Goal: Information Seeking & Learning: Learn about a topic

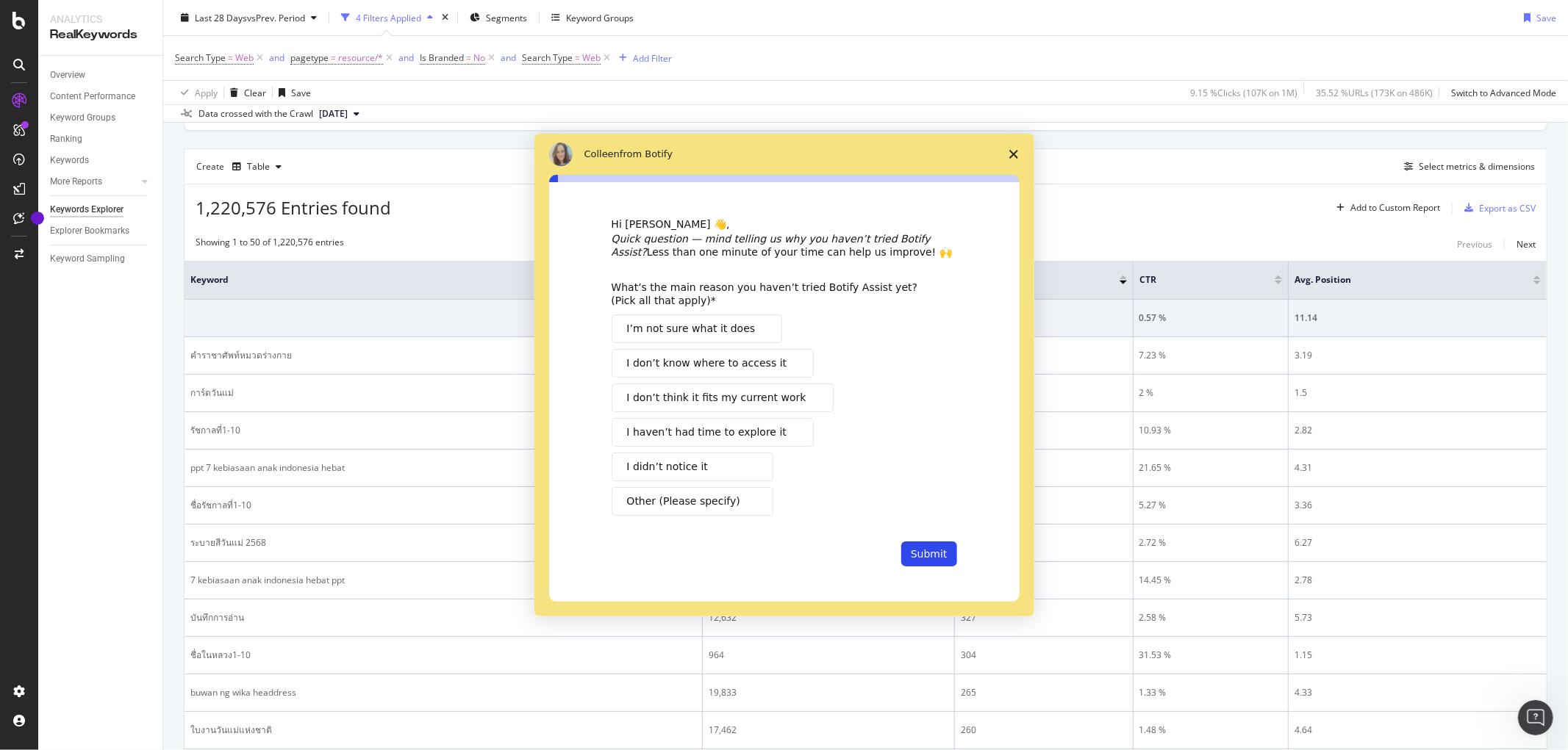
scroll to position [380, 0]
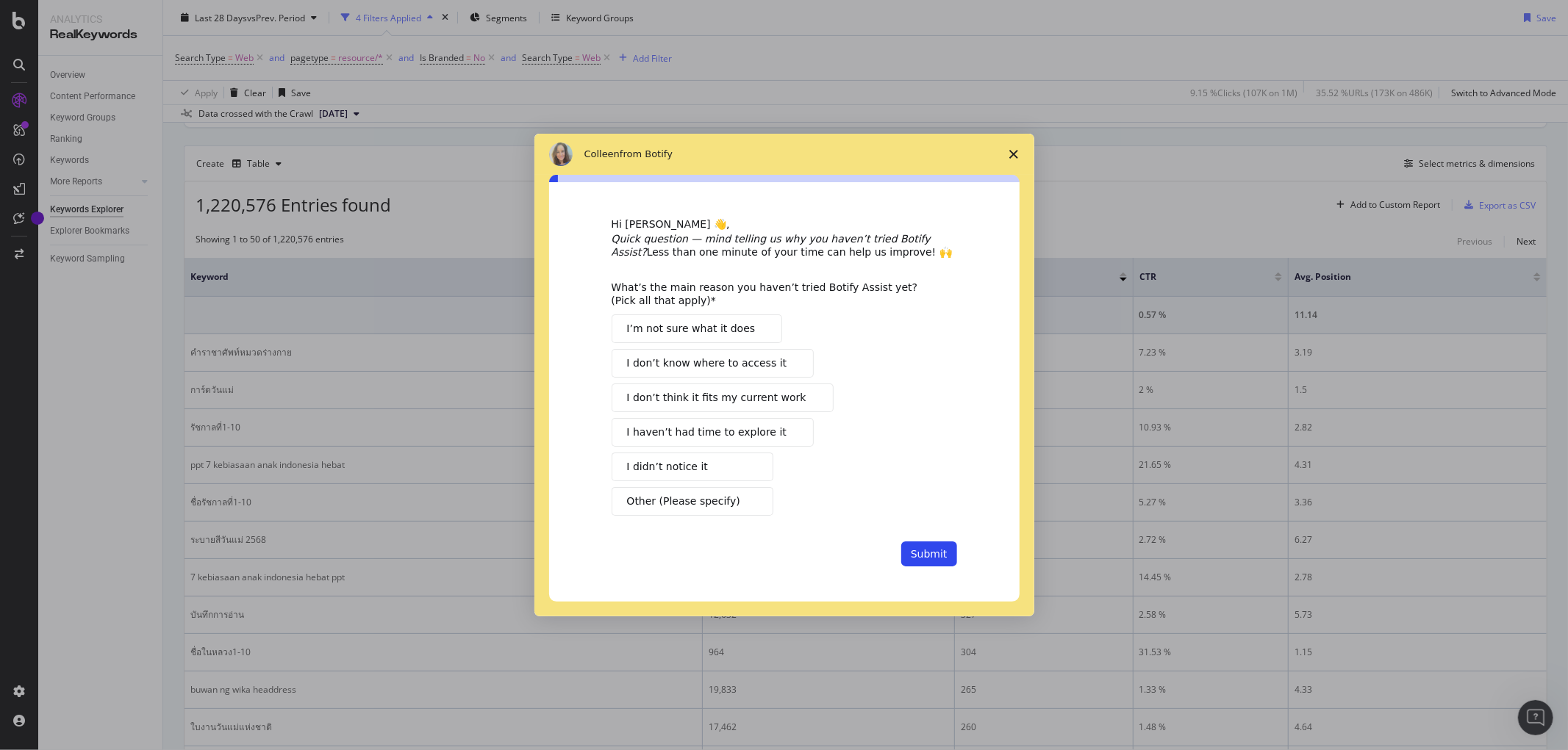
drag, startPoint x: 1560, startPoint y: 99, endPoint x: 1554, endPoint y: 202, distance: 103.2
click at [786, 434] on span "Intercom messenger" at bounding box center [792, 433] width 12 height 12
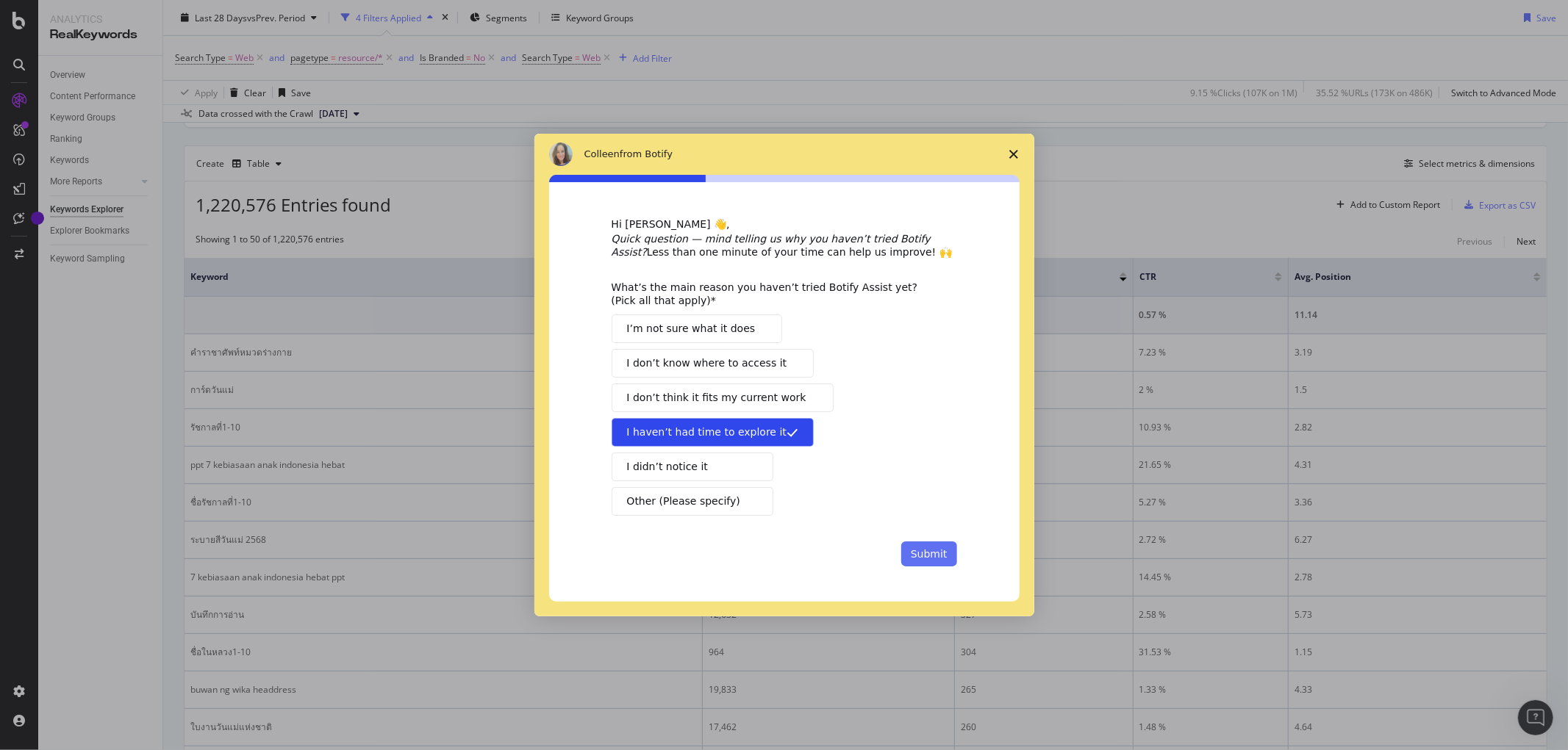
click at [922, 552] on button "Submit" at bounding box center [929, 554] width 56 height 25
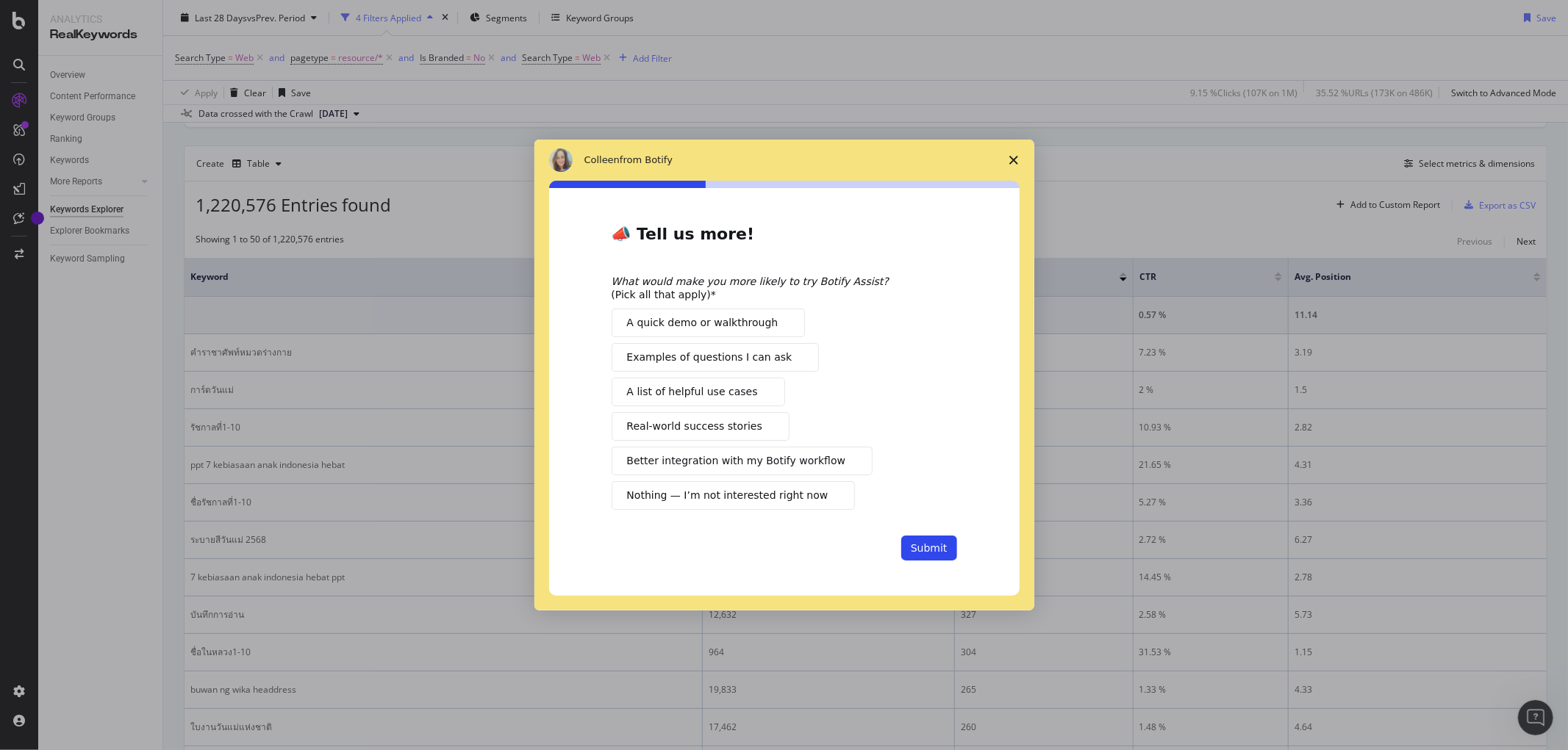
click at [717, 358] on span "Examples of questions I can ask" at bounding box center [710, 358] width 166 height 16
click at [691, 396] on span "A list of helpful use cases" at bounding box center [693, 392] width 131 height 16
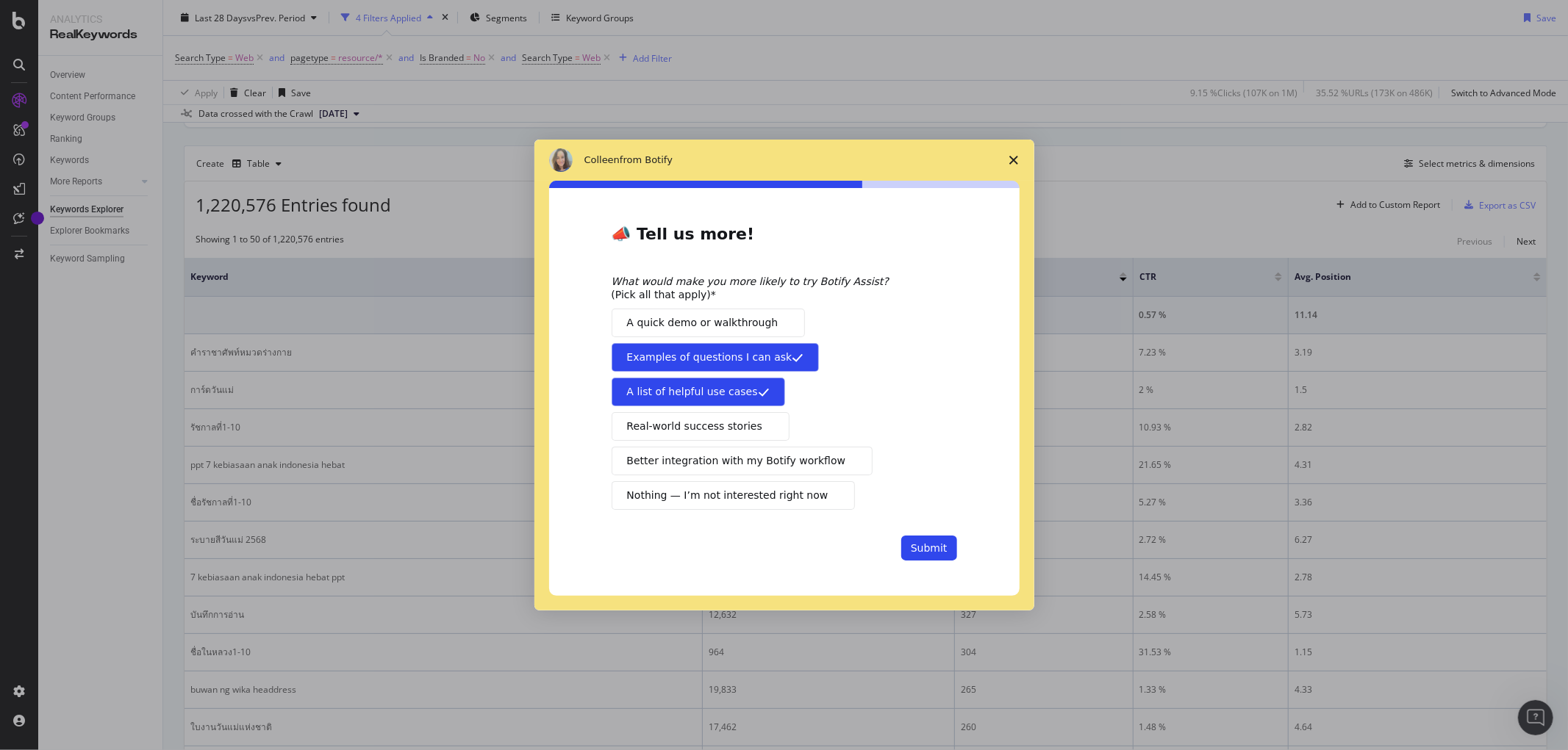
click at [750, 320] on span "A quick demo or walkthrough" at bounding box center [703, 323] width 152 height 16
click at [924, 552] on button "Submit" at bounding box center [929, 548] width 56 height 25
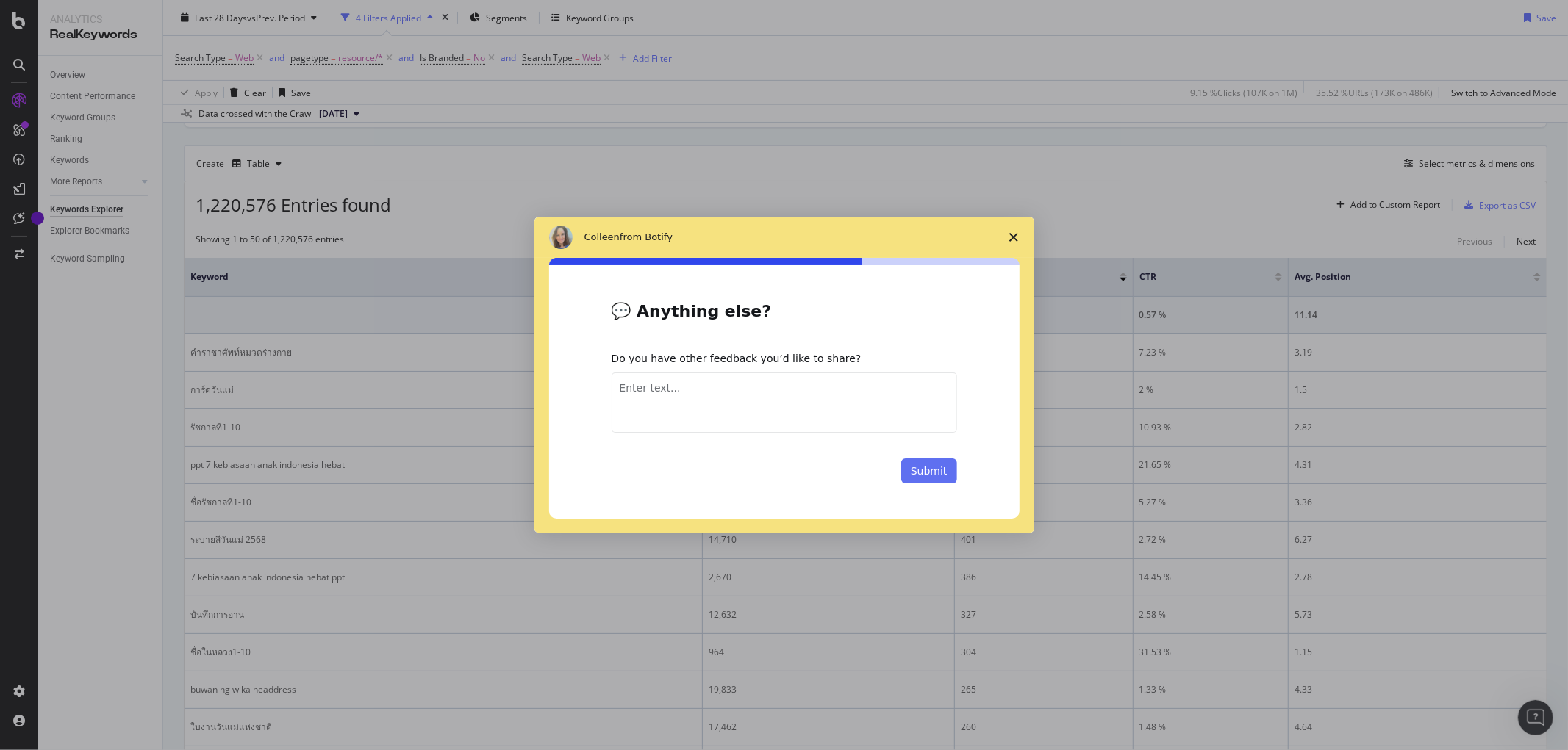
click at [941, 474] on button "Submit" at bounding box center [929, 471] width 56 height 25
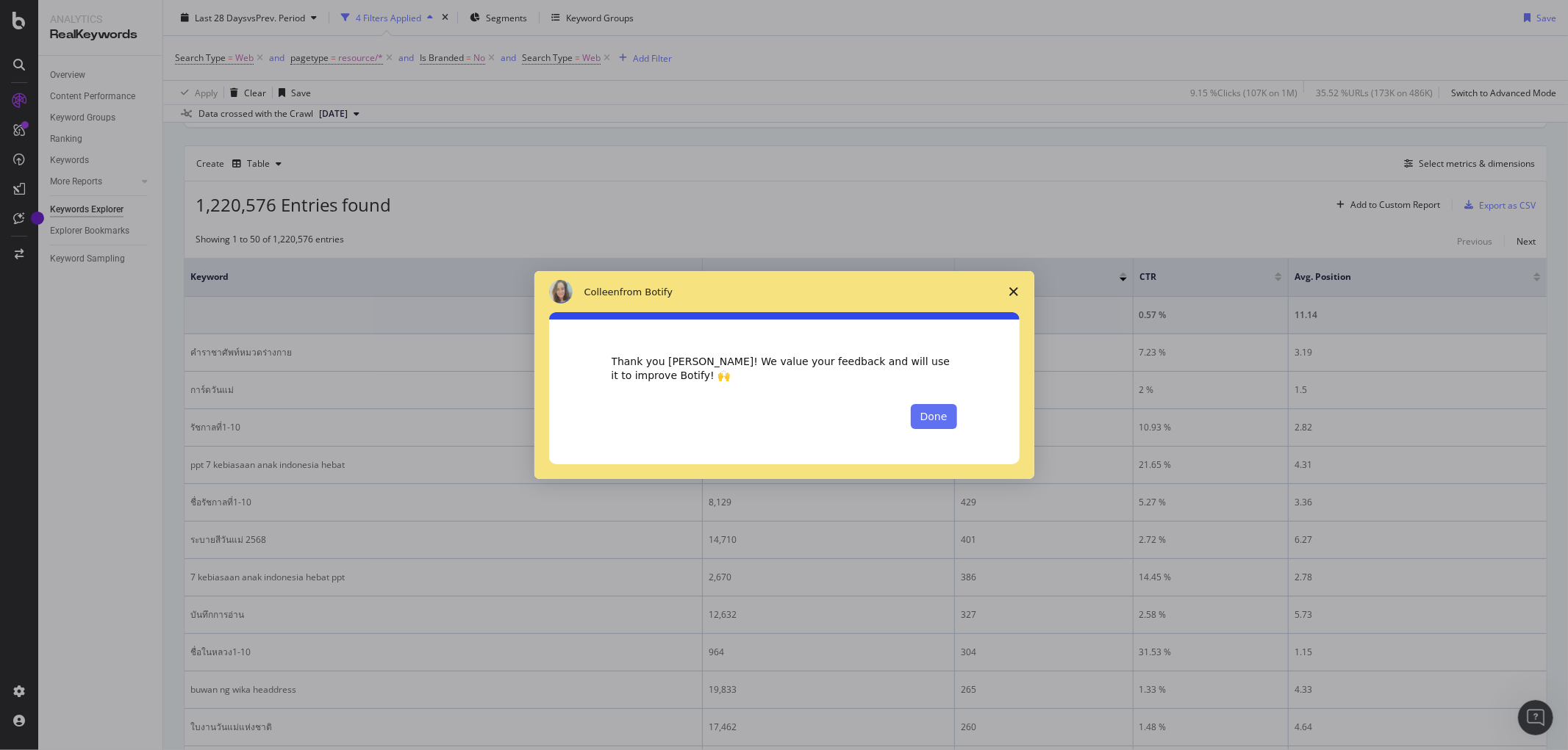
click at [931, 415] on button "Done" at bounding box center [934, 416] width 47 height 25
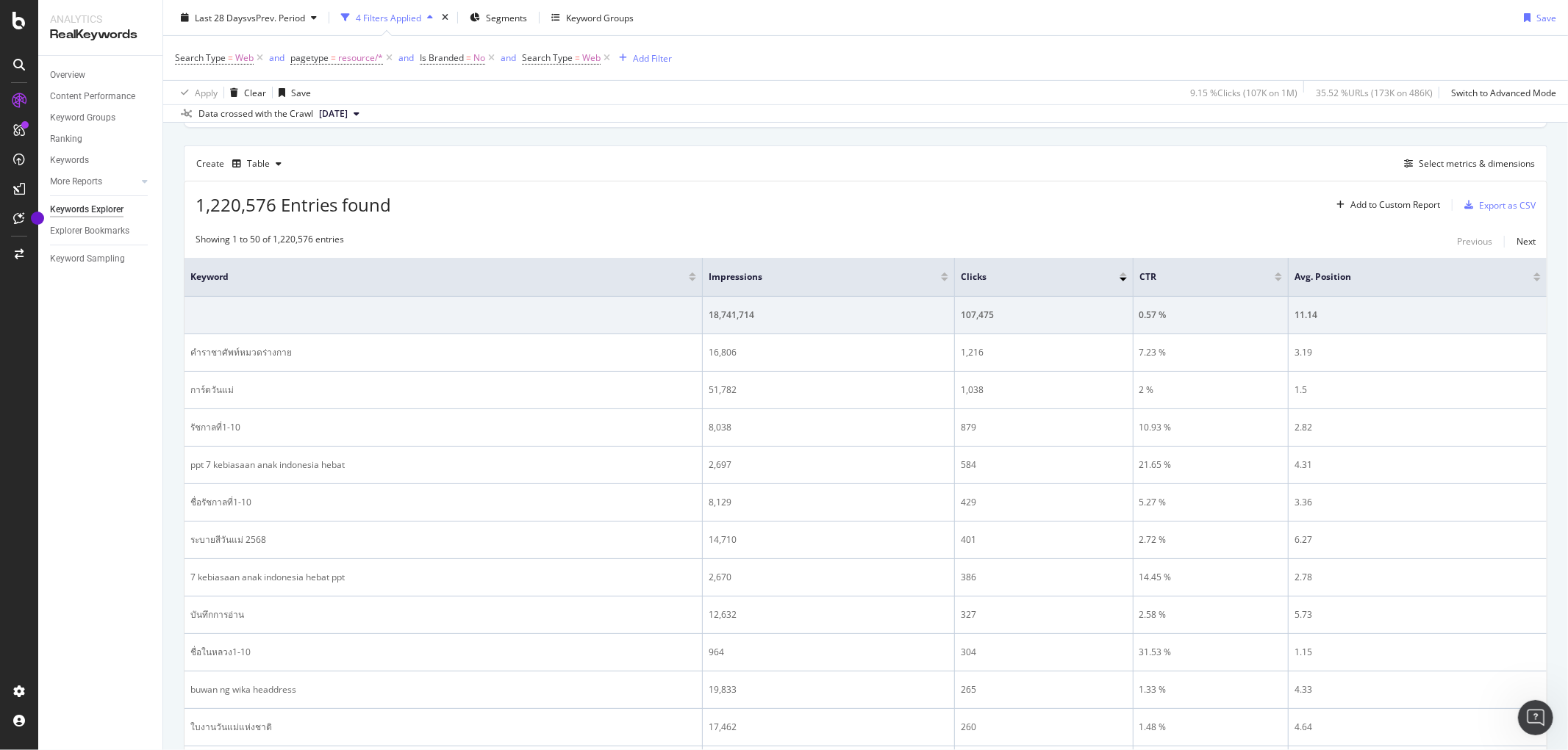
click at [974, 47] on div "Search Type = Web and pagetype = resource/* and Is Branded = No and Search Type…" at bounding box center [864, 57] width 1381 height 44
click at [1022, 19] on div "Last 28 Days vs Prev. Period 4 Filters Applied Segments Keyword Groups Save" at bounding box center [865, 21] width 1404 height 30
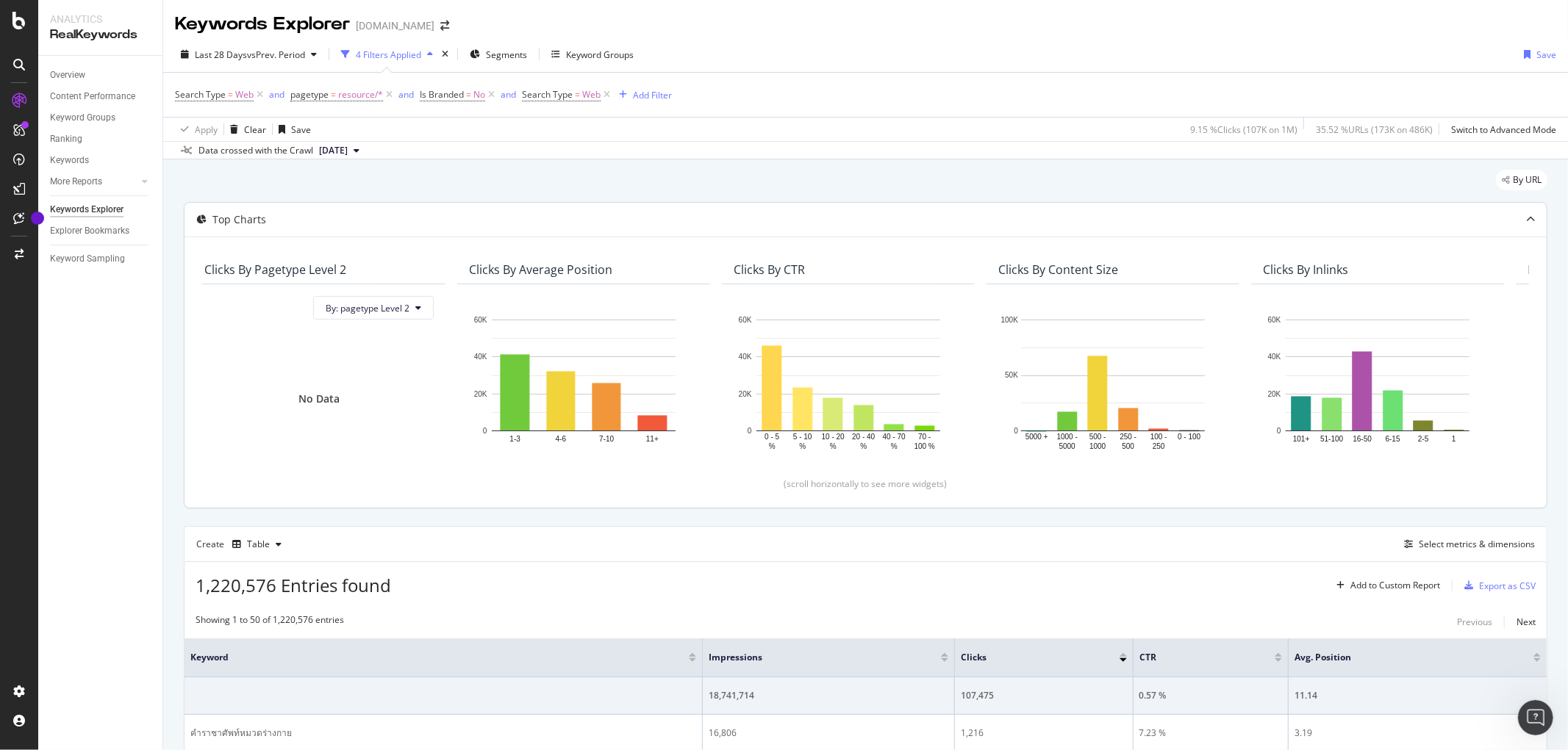
scroll to position [0, 0]
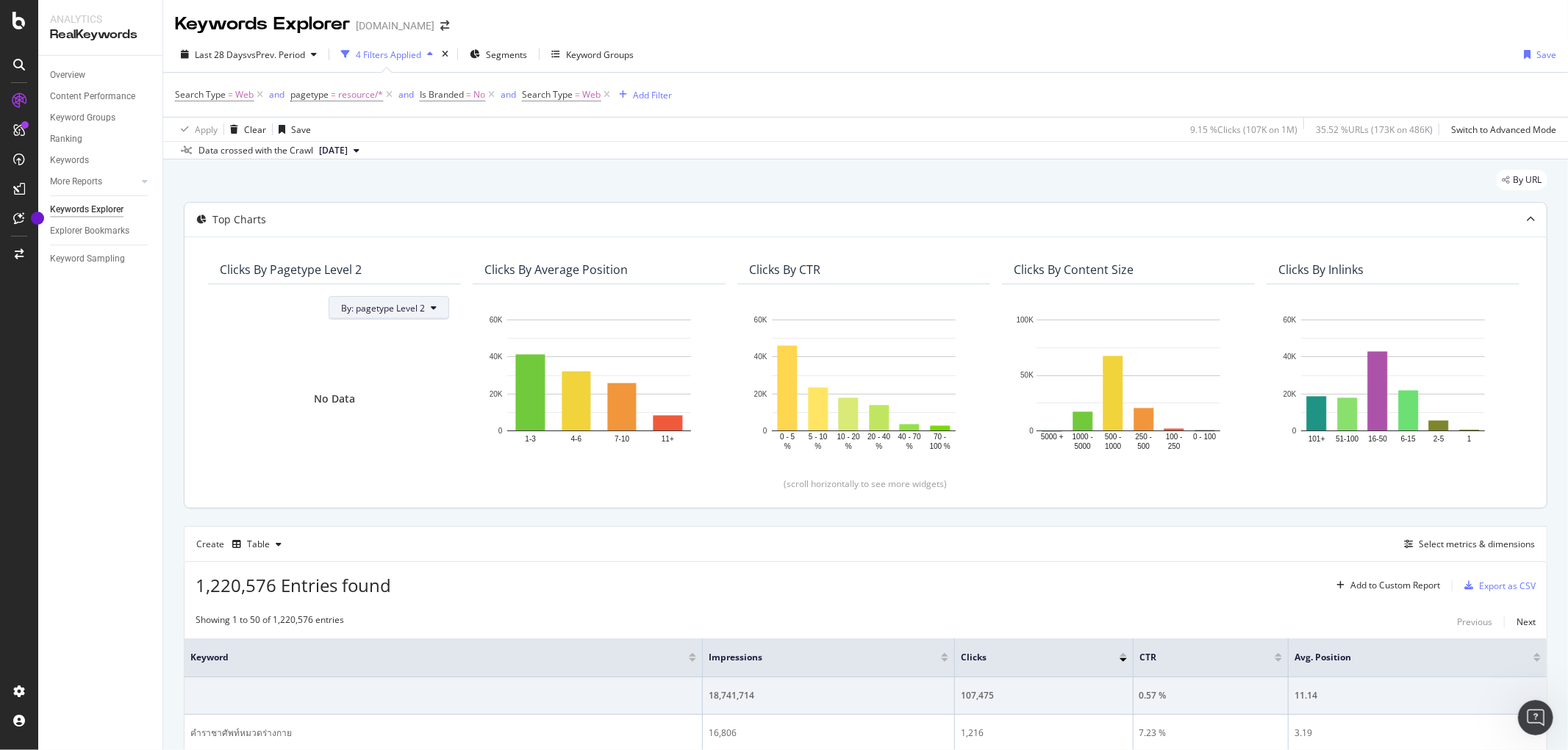
click at [434, 310] on icon at bounding box center [434, 307] width 6 height 9
click at [144, 328] on div "Overview Content Performance Keyword Groups Ranking Keywords More Reports Count…" at bounding box center [100, 402] width 124 height 695
drag, startPoint x: 1566, startPoint y: 258, endPoint x: 1282, endPoint y: 375, distance: 307.2
click at [1008, 393] on div "Hold CTRL while clicking to filter the report. 5000 + 1000 - 5000 500 - 1000 25…" at bounding box center [1128, 380] width 253 height 193
click at [837, 349] on rect "A chart." at bounding box center [863, 375] width 183 height 112
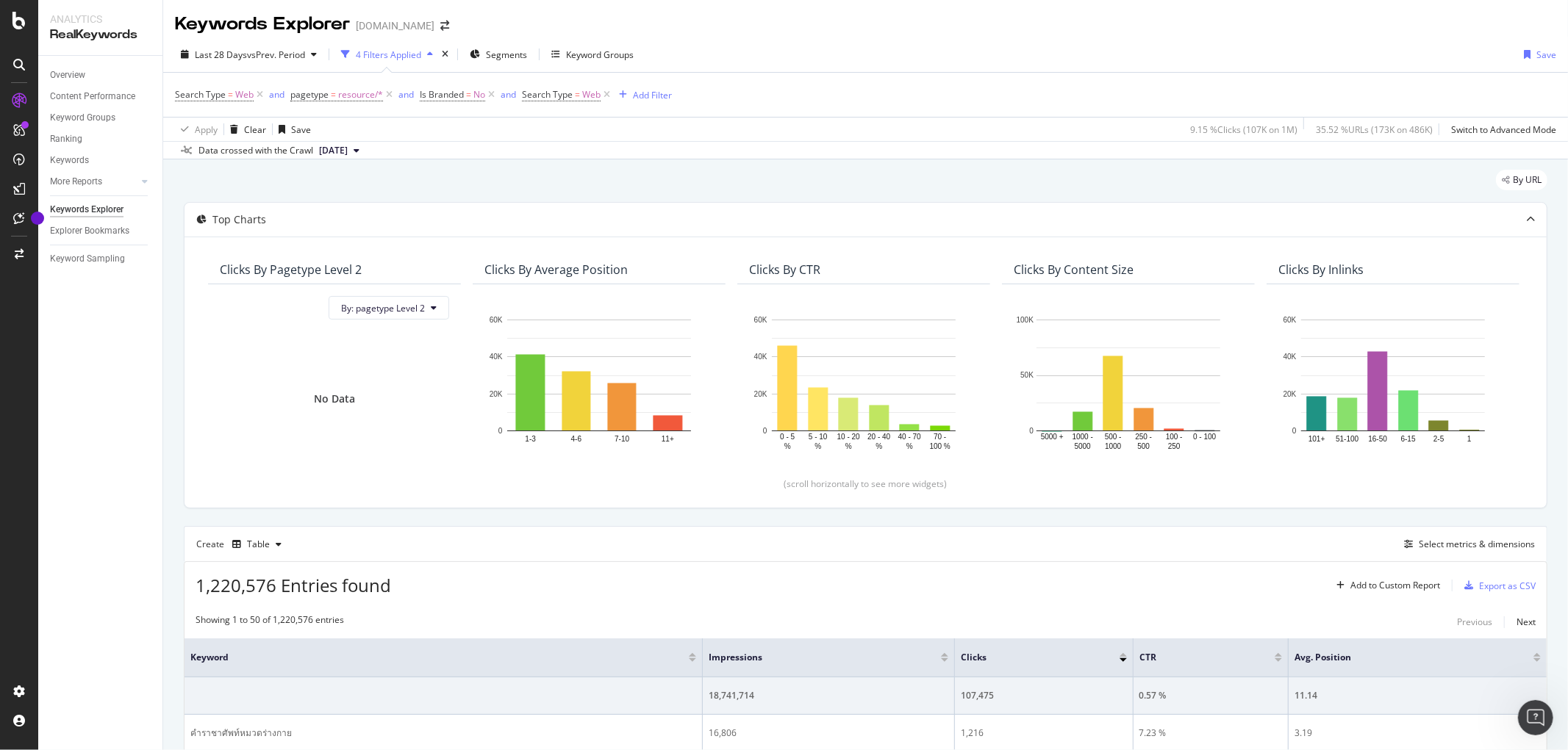
click at [1229, 31] on div "Keywords Explorer [DOMAIN_NAME]" at bounding box center [865, 18] width 1404 height 37
click at [1174, 44] on div "Last 28 Days vs Prev. Period 4 Filters Applied Segments Keyword Groups Save" at bounding box center [865, 57] width 1404 height 30
click at [1145, 30] on div "Keywords Explorer [DOMAIN_NAME]" at bounding box center [865, 18] width 1404 height 37
